Goal: Check status: Check status

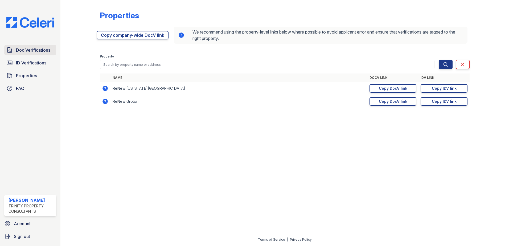
click at [23, 50] on span "Doc Verifications" at bounding box center [33, 50] width 34 height 6
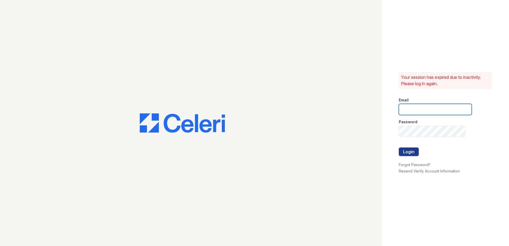
type input "dandrews@trinity-pm.com"
click at [403, 153] on button "Login" at bounding box center [409, 151] width 20 height 9
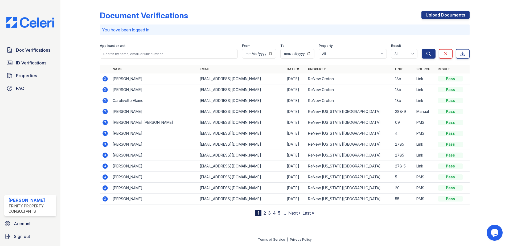
click at [105, 79] on icon at bounding box center [104, 78] width 1 height 1
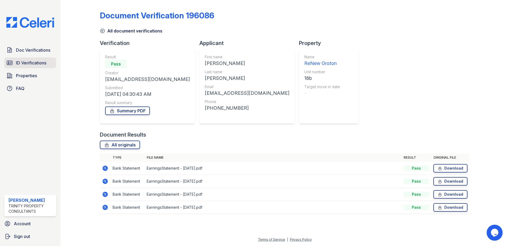
click at [46, 65] on span "ID Verifications" at bounding box center [31, 63] width 30 height 6
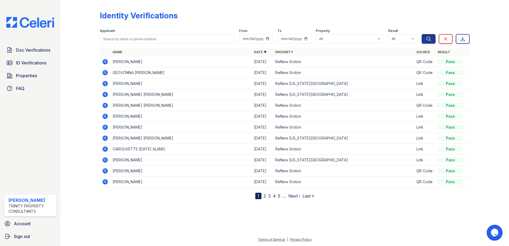
drag, startPoint x: 31, startPoint y: 61, endPoint x: 60, endPoint y: 64, distance: 29.2
click at [31, 61] on span "ID Verifications" at bounding box center [31, 63] width 30 height 6
drag, startPoint x: 403, startPoint y: 168, endPoint x: 401, endPoint y: 166, distance: 2.8
drag, startPoint x: 401, startPoint y: 166, endPoint x: 170, endPoint y: 208, distance: 234.2
click at [170, 208] on div at bounding box center [284, 222] width 431 height 29
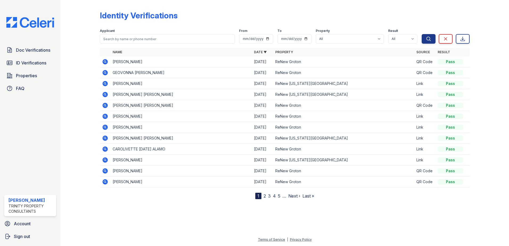
click at [105, 63] on icon at bounding box center [104, 61] width 5 height 5
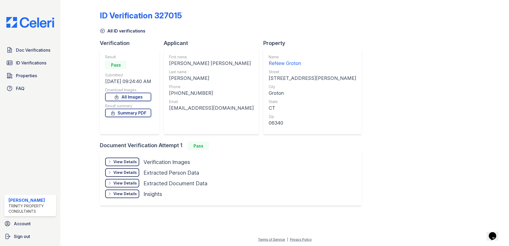
click at [130, 158] on div "View Details Details" at bounding box center [122, 162] width 34 height 9
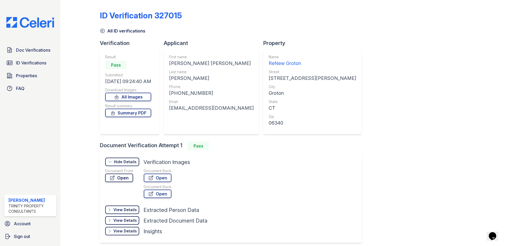
click at [117, 175] on link "Open" at bounding box center [119, 178] width 28 height 9
click at [132, 210] on div "View Details" at bounding box center [124, 209] width 23 height 5
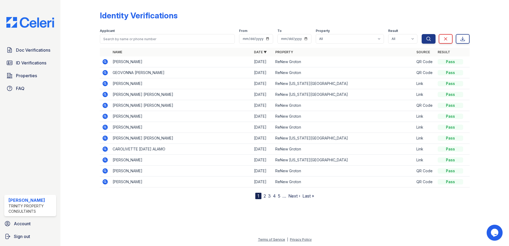
click at [106, 73] on icon at bounding box center [105, 72] width 6 height 6
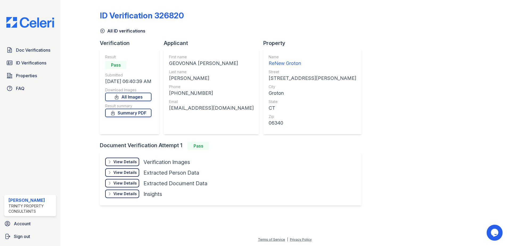
click at [134, 164] on div "View Details" at bounding box center [124, 161] width 23 height 5
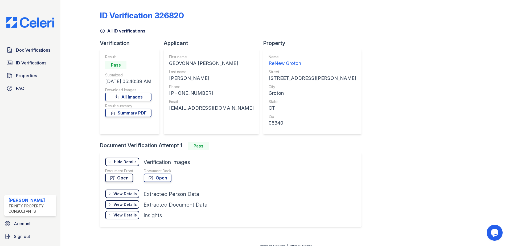
click at [127, 179] on link "Open" at bounding box center [119, 178] width 28 height 9
